Goal: Task Accomplishment & Management: Complete application form

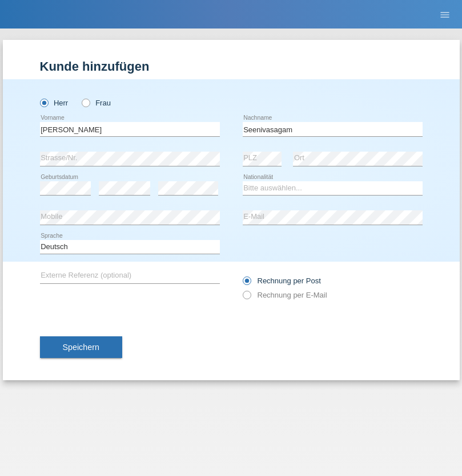
type input "Seenivasagam"
select select "LK"
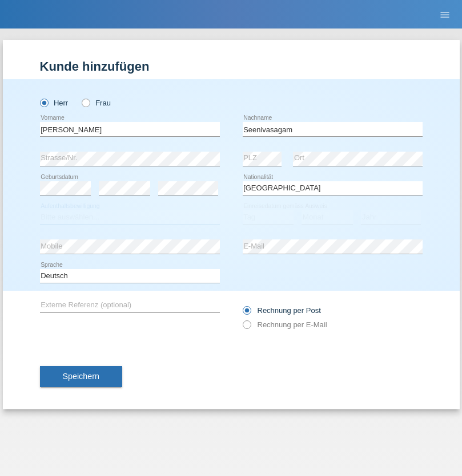
select select "C"
select select "03"
select select "08"
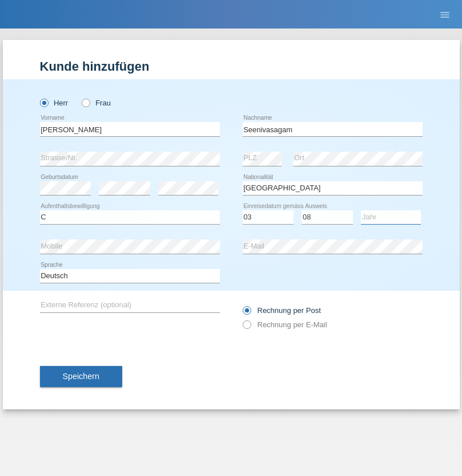
select select "2009"
select select "en"
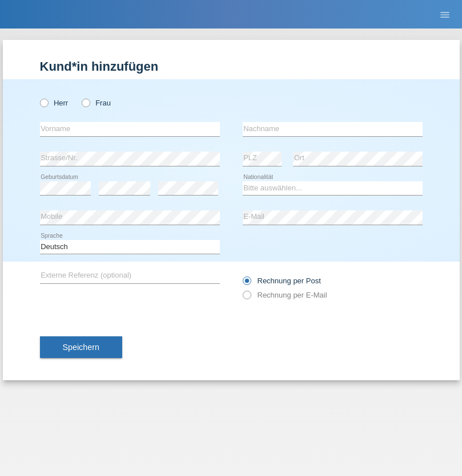
radio input "true"
click at [130, 129] on input "text" at bounding box center [130, 129] width 180 height 14
type input "[PERSON_NAME]"
click at [332, 129] on input "text" at bounding box center [333, 129] width 180 height 14
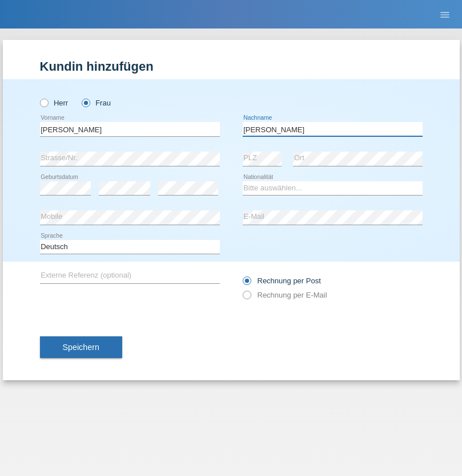
type input "[PERSON_NAME]"
select select "CH"
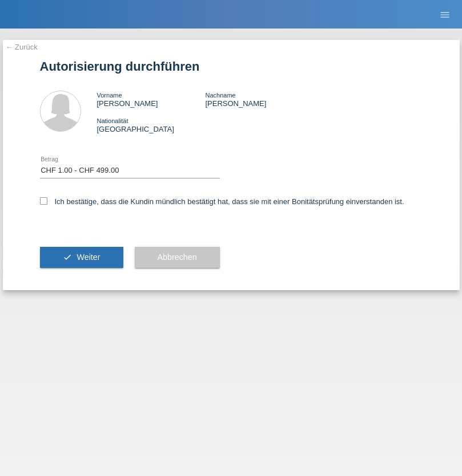
select select "1"
checkbox input "true"
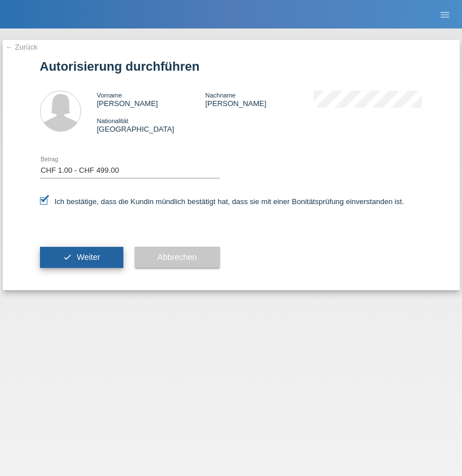
click at [81, 257] on span "Weiter" at bounding box center [87, 257] width 23 height 9
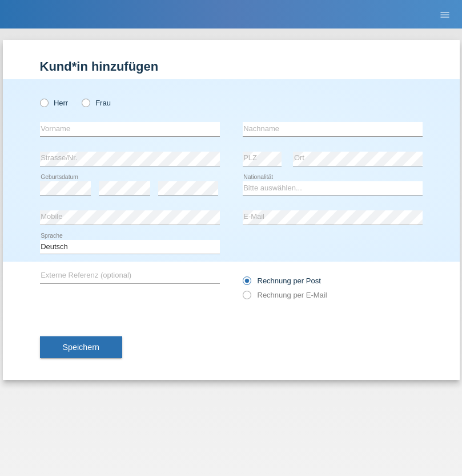
radio input "true"
click at [130, 129] on input "text" at bounding box center [130, 129] width 180 height 14
type input "[PERSON_NAME]"
click at [332, 129] on input "text" at bounding box center [333, 129] width 180 height 14
type input "pfammatter"
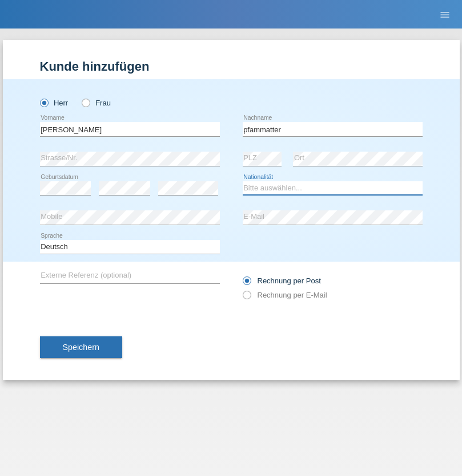
select select "CH"
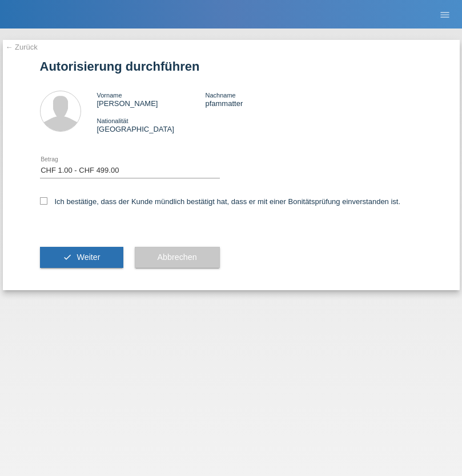
select select "1"
checkbox input "true"
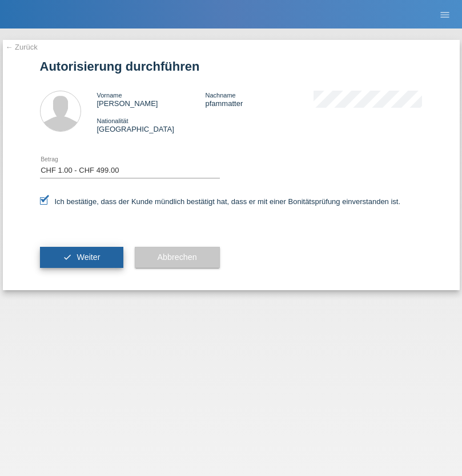
click at [81, 257] on span "Weiter" at bounding box center [87, 257] width 23 height 9
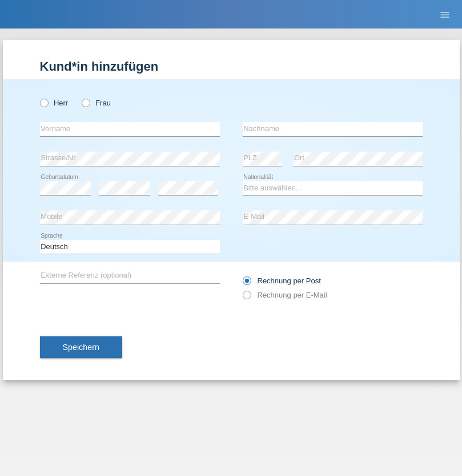
radio input "true"
click at [130, 129] on input "text" at bounding box center [130, 129] width 180 height 14
type input "[PERSON_NAME]"
click at [332, 129] on input "text" at bounding box center [333, 129] width 180 height 14
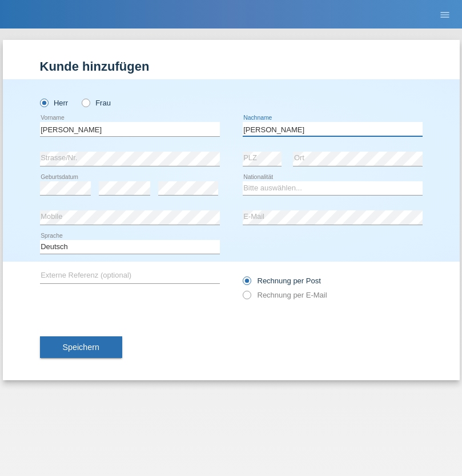
type input "[PERSON_NAME]"
select select "CH"
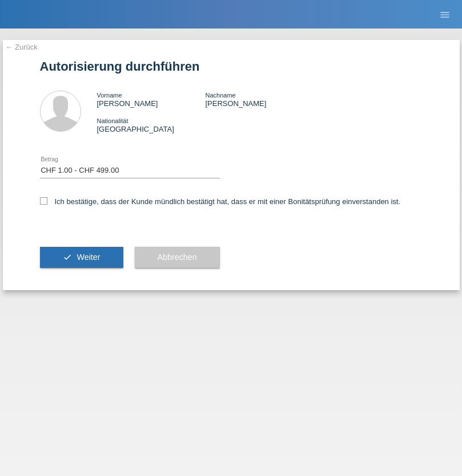
select select "1"
checkbox input "true"
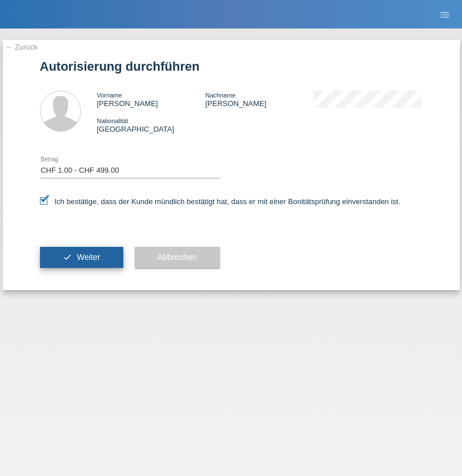
click at [81, 257] on span "Weiter" at bounding box center [87, 257] width 23 height 9
